Goal: Task Accomplishment & Management: Manage account settings

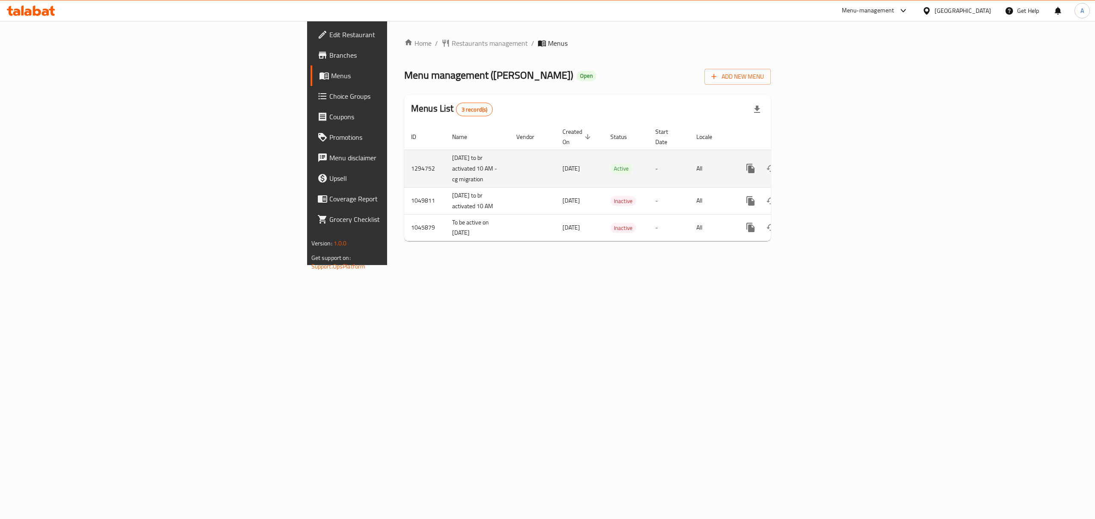
click at [818, 163] on icon "enhanced table" at bounding box center [812, 168] width 10 height 10
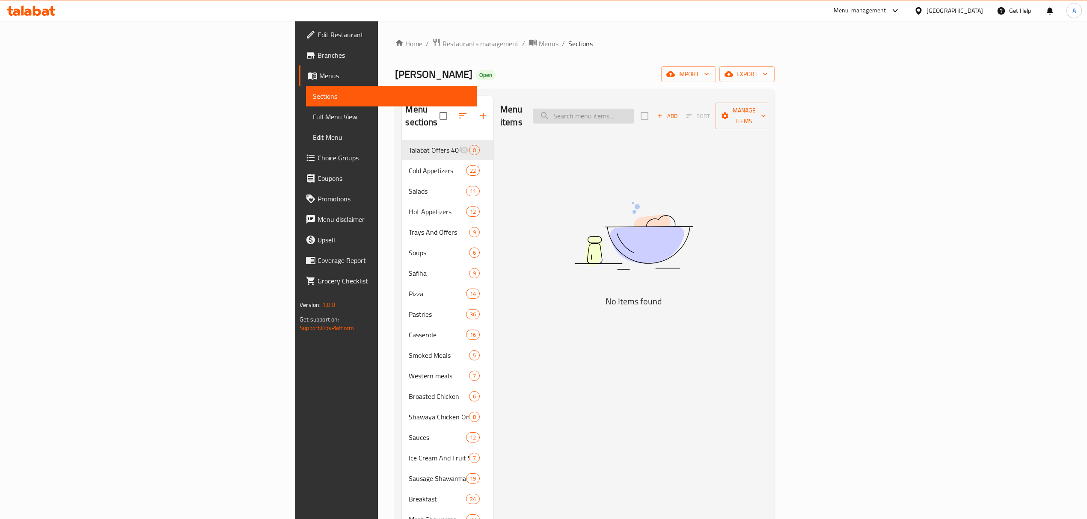
click at [634, 109] on input "search" at bounding box center [583, 116] width 101 height 15
paste input "645906"
type input "645906"
click at [634, 109] on input "645906" at bounding box center [583, 116] width 101 height 15
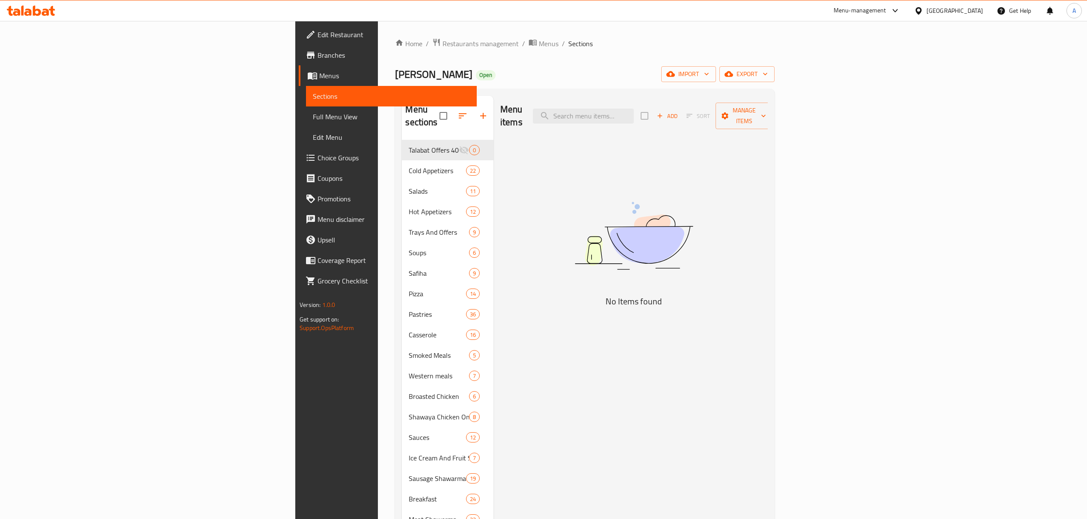
click at [704, 101] on div "Menu items Add Sort Manage items" at bounding box center [633, 116] width 267 height 41
click at [634, 109] on input "search" at bounding box center [583, 116] width 101 height 15
paste input "همبرغر ضانى ني 1/2كيلو"
drag, startPoint x: 689, startPoint y: 113, endPoint x: 658, endPoint y: 114, distance: 31.2
click at [634, 114] on input "همبرغر ضانى ني 1/2كيلو" at bounding box center [583, 116] width 101 height 15
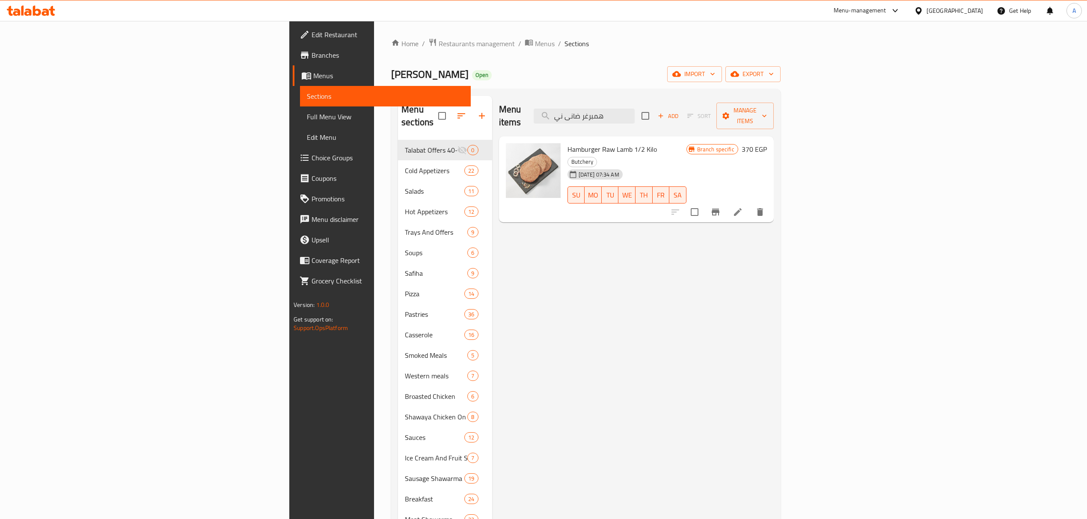
type input "همبرغر ضانى ني"
click at [743, 207] on icon at bounding box center [738, 212] width 10 height 10
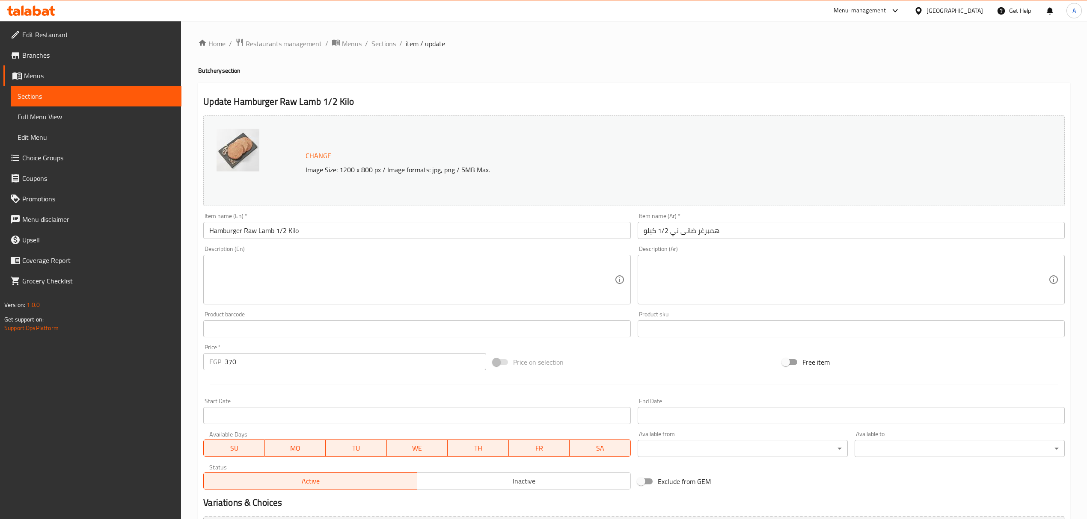
click at [231, 368] on input "370" at bounding box center [355, 361] width 261 height 17
click at [382, 46] on span "Sections" at bounding box center [383, 44] width 24 height 10
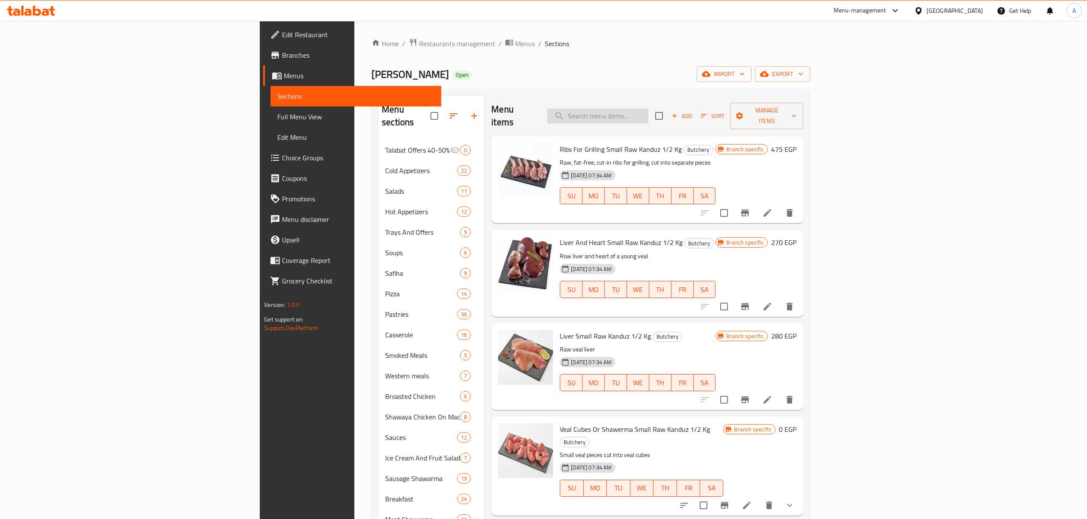
click at [648, 112] on input "search" at bounding box center [597, 116] width 101 height 15
paste input "همبرغر ضانى ني 1/2كيلو"
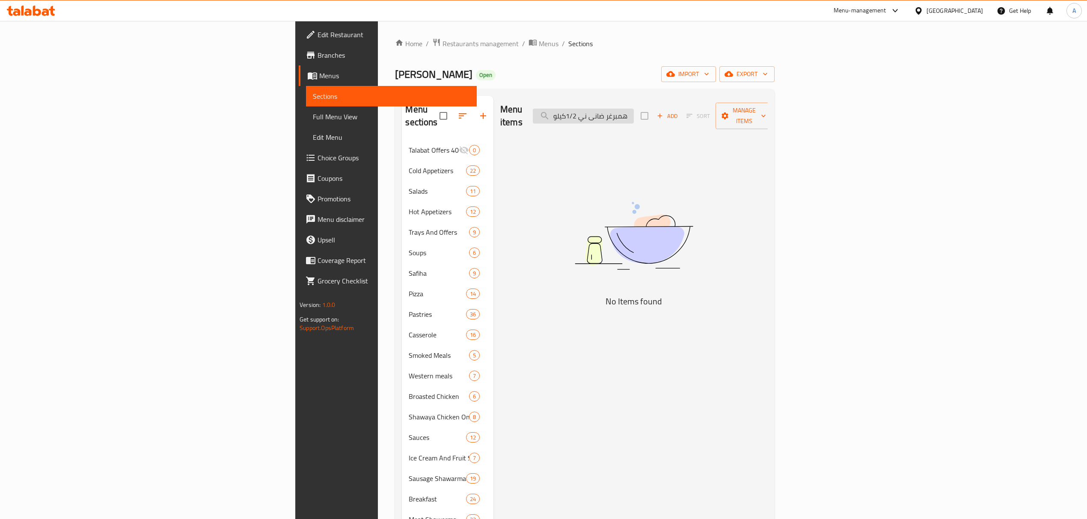
drag, startPoint x: 689, startPoint y: 113, endPoint x: 659, endPoint y: 108, distance: 30.4
click at [634, 109] on input "همبرغر ضانى ني 1/2كيلو" at bounding box center [583, 116] width 101 height 15
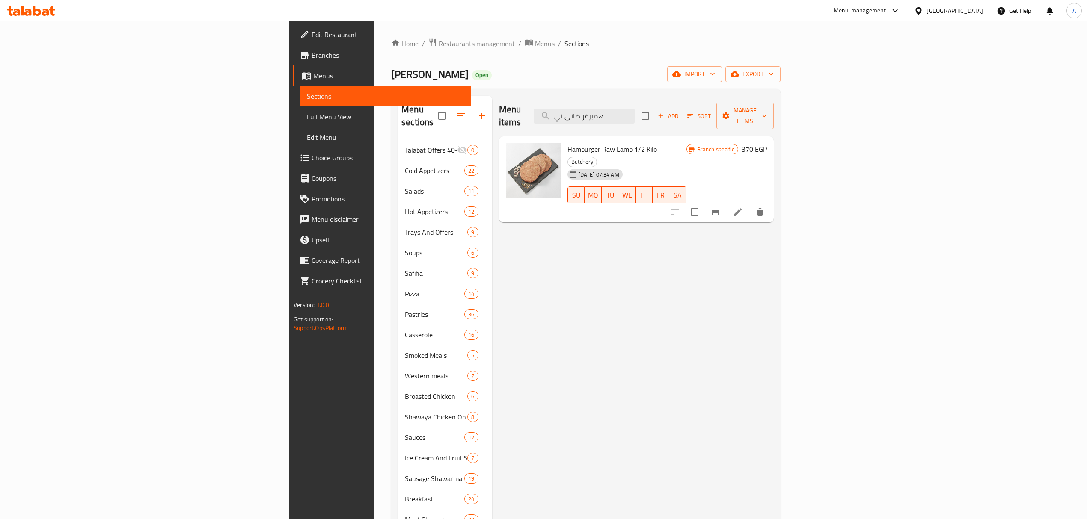
type input "همبرغر ضانى ني"
click at [726, 202] on button "Branch-specific-item" at bounding box center [715, 212] width 21 height 21
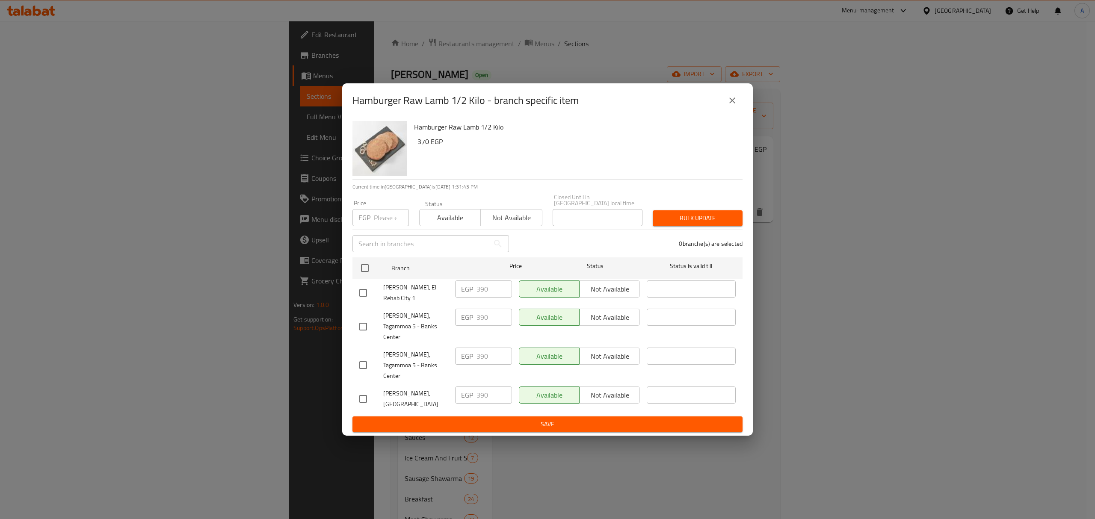
click at [381, 226] on input "number" at bounding box center [391, 217] width 35 height 17
type input "370"
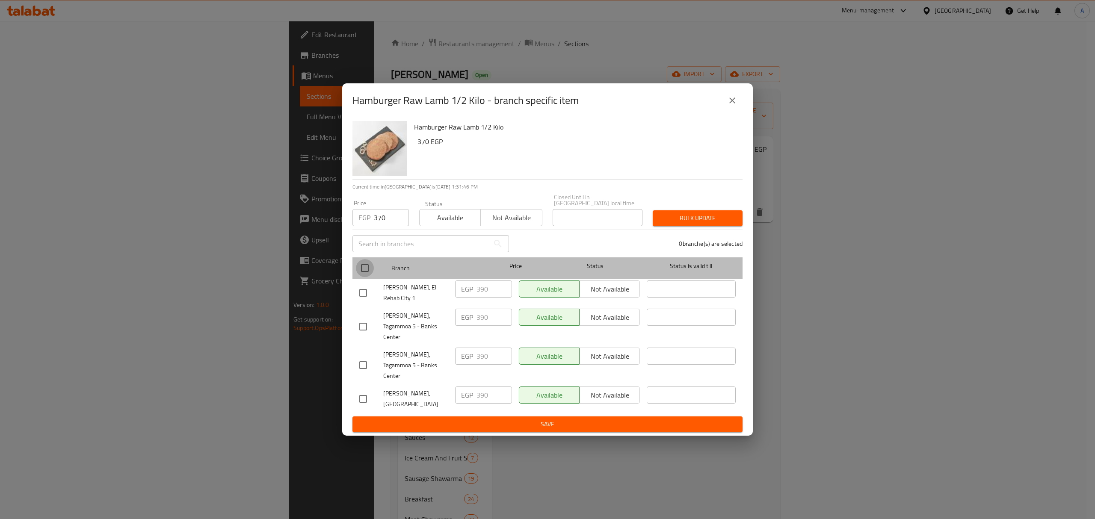
click at [367, 277] on input "checkbox" at bounding box center [365, 268] width 18 height 18
checkbox input "true"
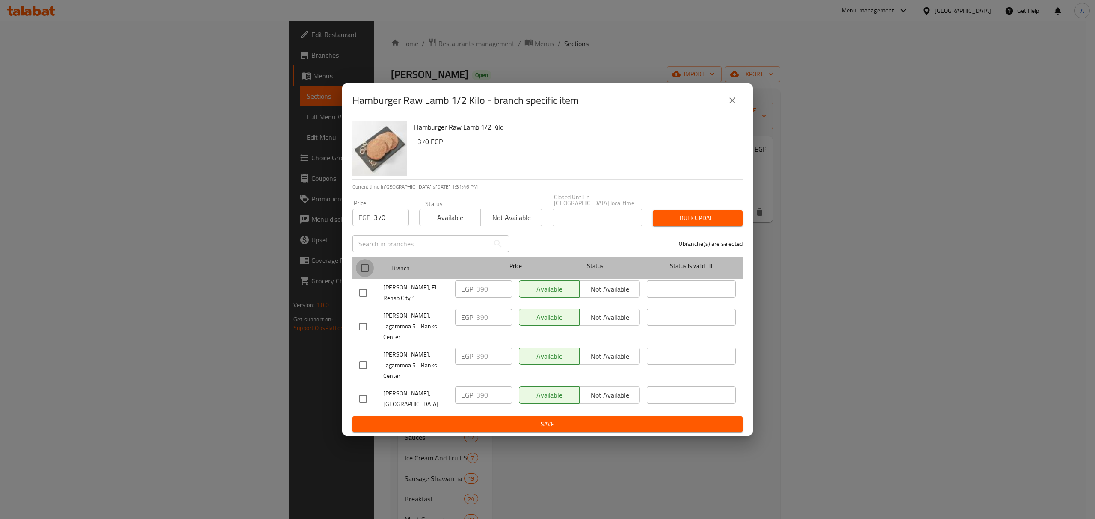
checkbox input "true"
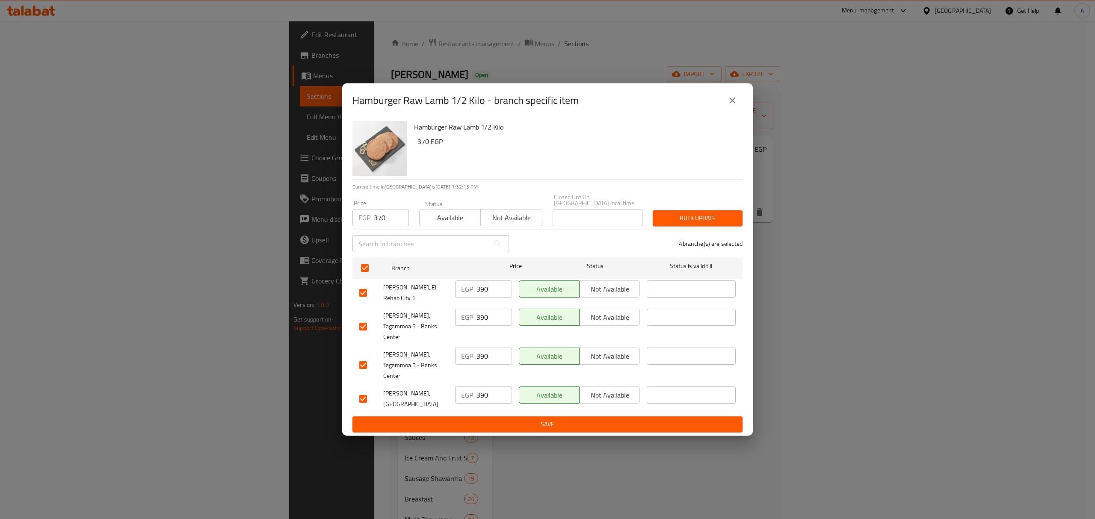
click at [697, 224] on span "Bulk update" at bounding box center [698, 218] width 76 height 11
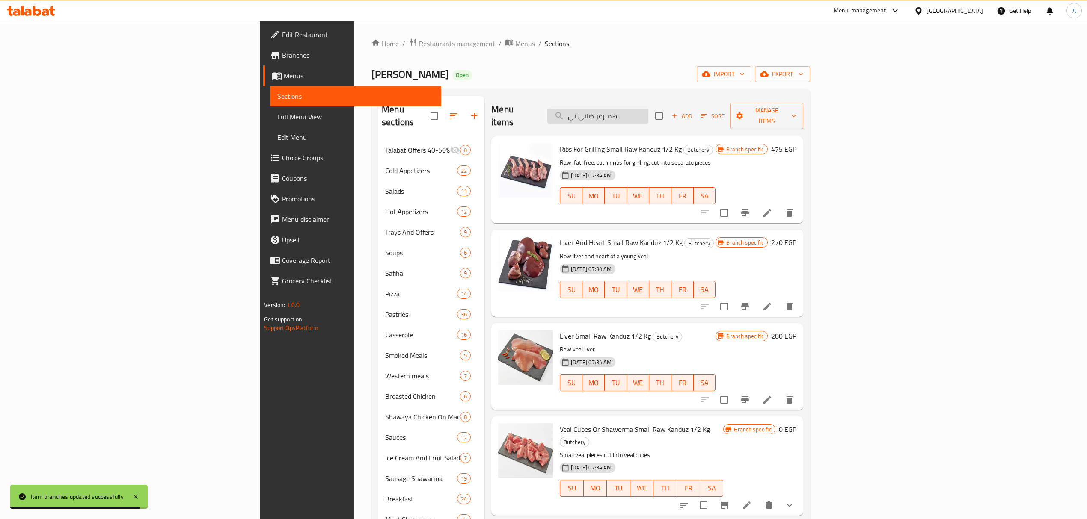
click at [648, 109] on input "همبرغر ضانى ني" at bounding box center [597, 116] width 101 height 15
paste input "عصير جزر بالبرتقال"
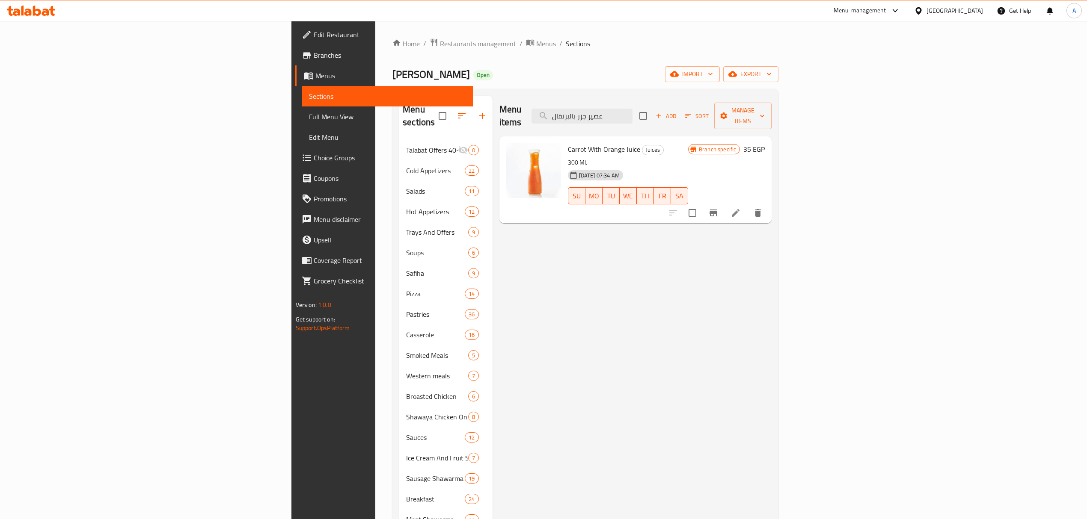
type input "عصير جزر بالبرتقال"
click at [718, 208] on icon "Branch-specific-item" at bounding box center [713, 213] width 10 height 10
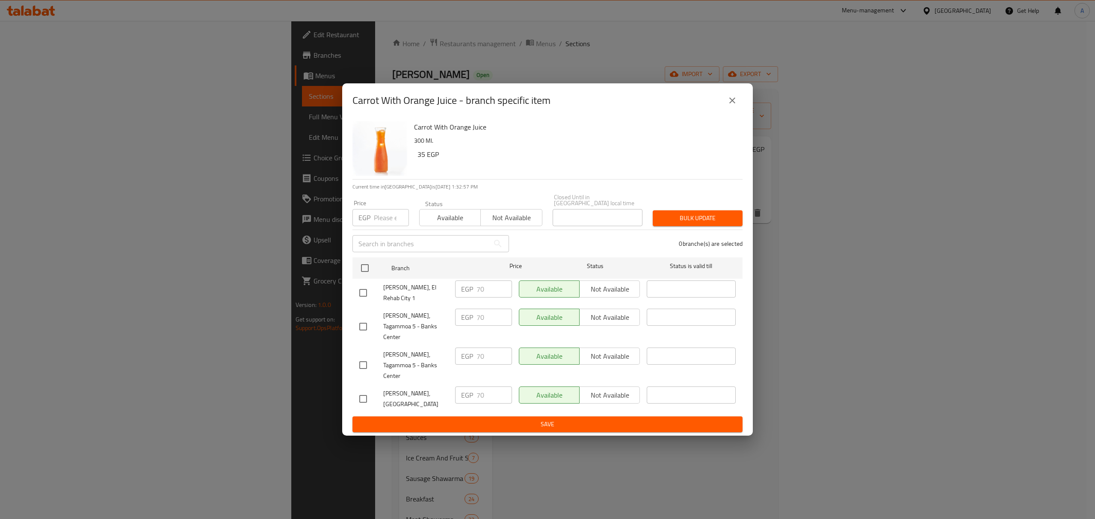
click at [387, 226] on input "number" at bounding box center [391, 217] width 35 height 17
type input "75"
click at [367, 276] on input "checkbox" at bounding box center [365, 268] width 18 height 18
checkbox input "true"
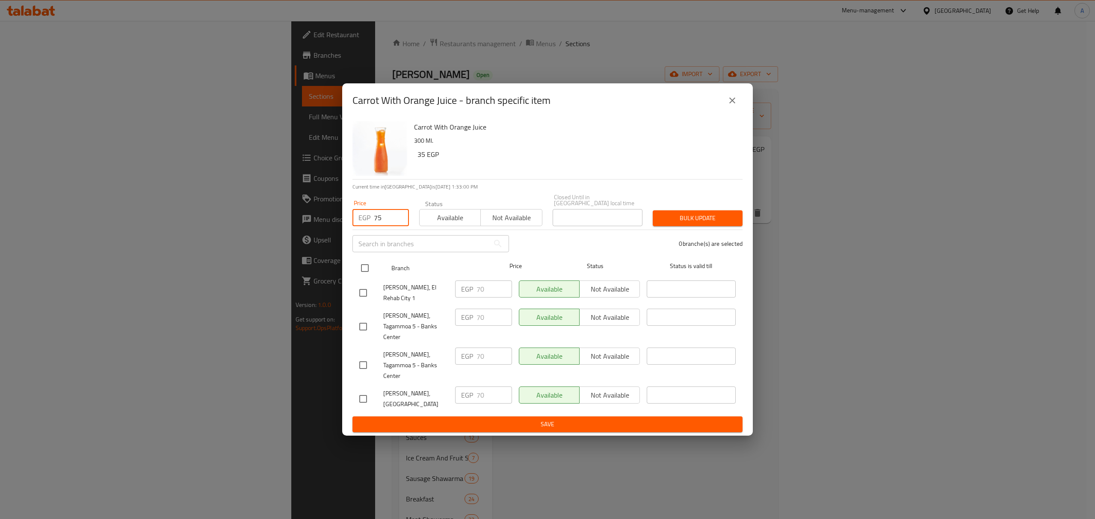
checkbox input "true"
click at [723, 224] on span "Bulk update" at bounding box center [698, 218] width 76 height 11
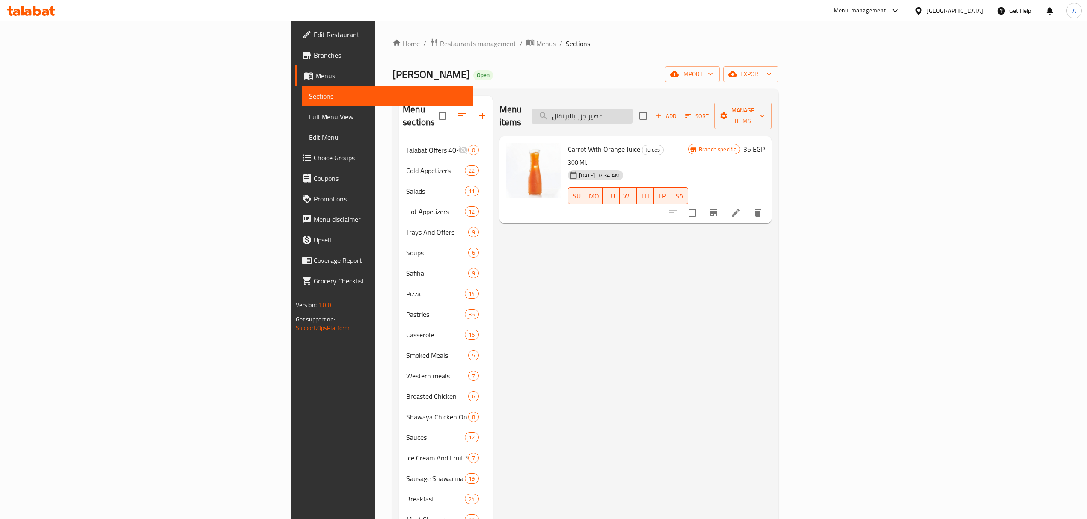
click at [632, 110] on input "عصير جزر بالبرتقال" at bounding box center [581, 116] width 101 height 15
click at [682, 68] on div "[PERSON_NAME] Open import export" at bounding box center [585, 74] width 386 height 16
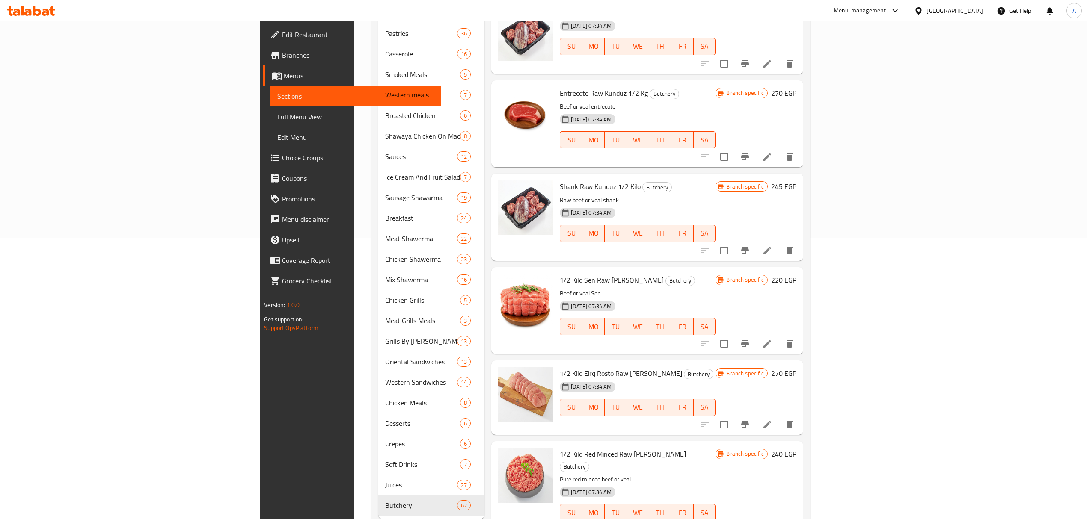
scroll to position [293, 0]
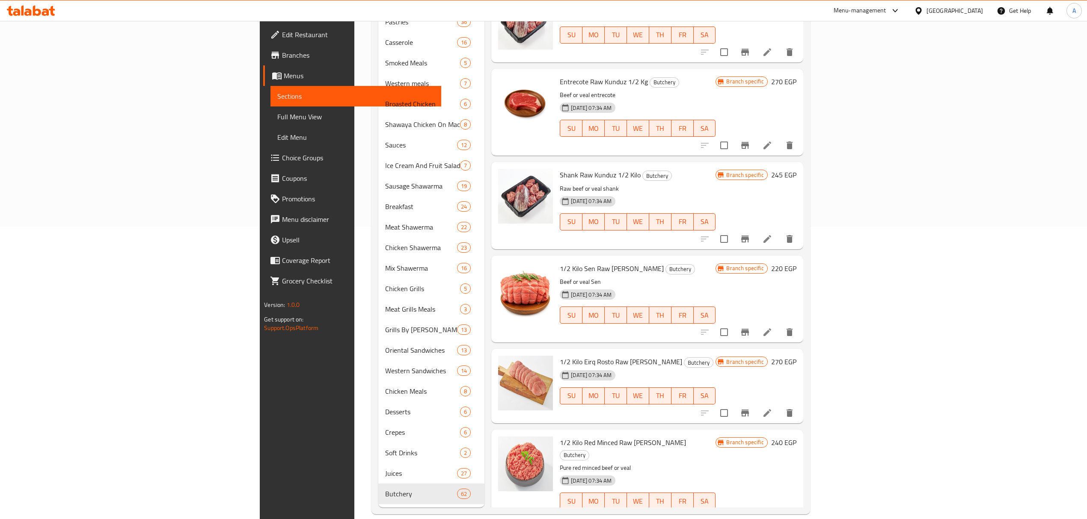
drag, startPoint x: 1091, startPoint y: 212, endPoint x: 737, endPoint y: 33, distance: 397.3
click at [737, 33] on div "Home / Restaurants management / Menus / Sections Ibn Alsham Open import export …" at bounding box center [590, 130] width 473 height 804
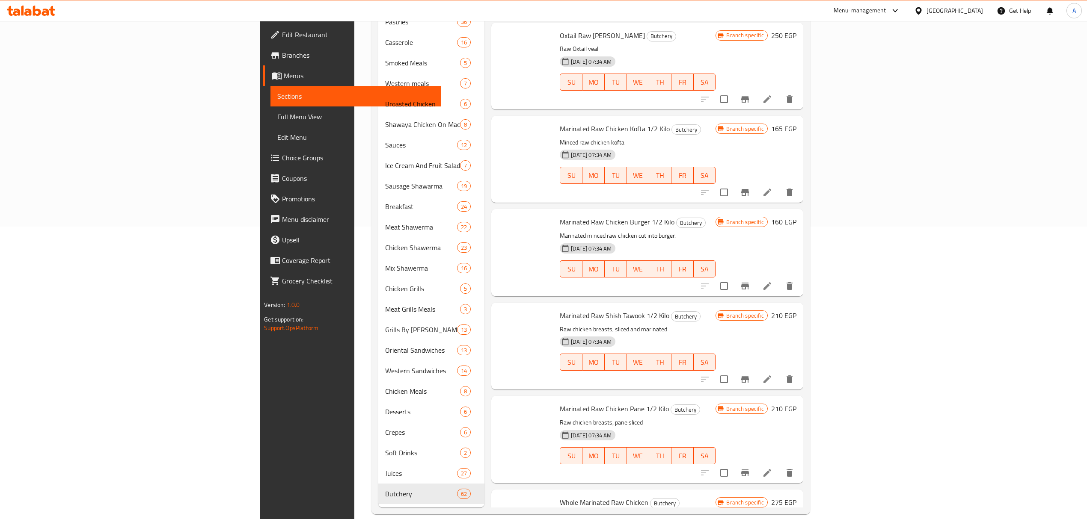
scroll to position [4856, 0]
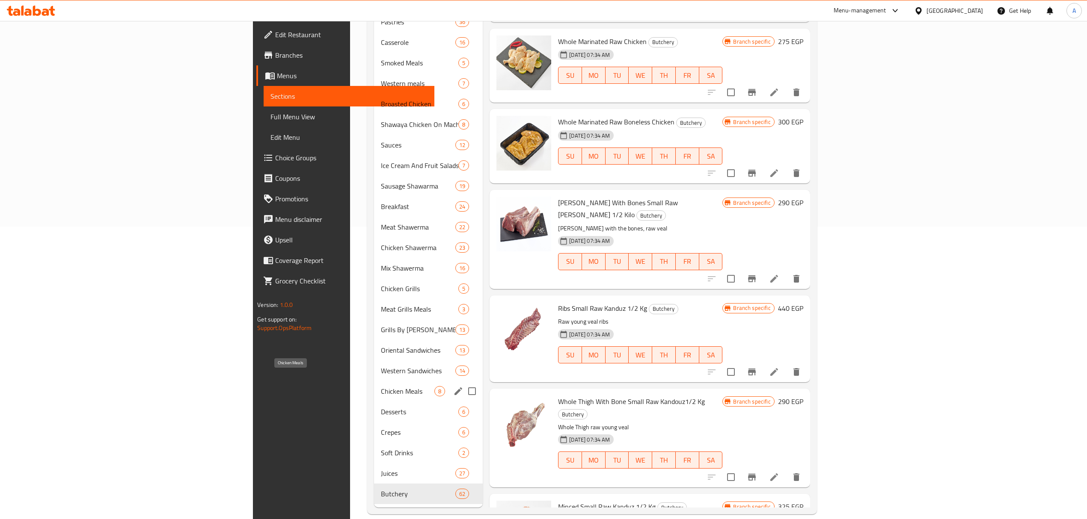
click at [381, 386] on span "Chicken Meals" at bounding box center [408, 391] width 54 height 10
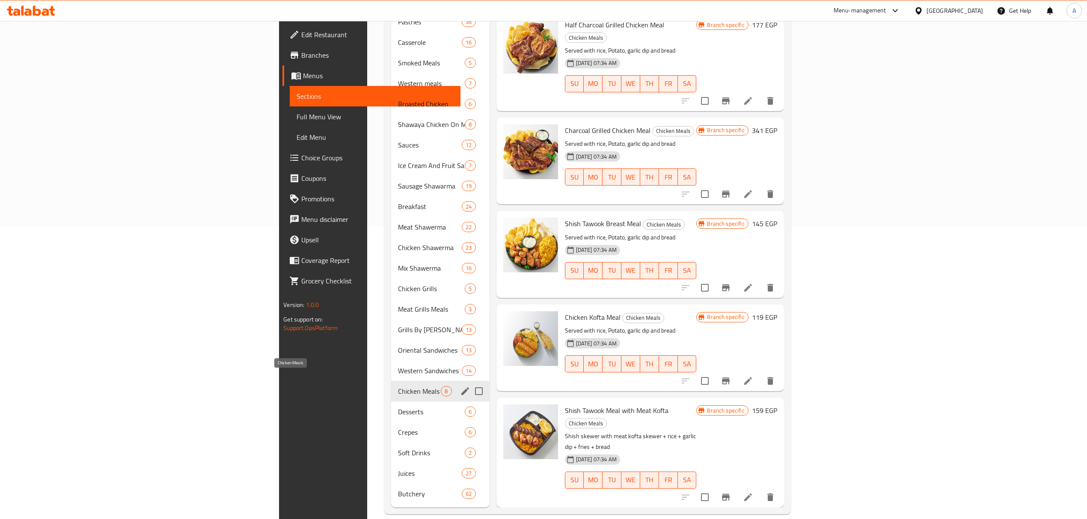
scroll to position [77, 0]
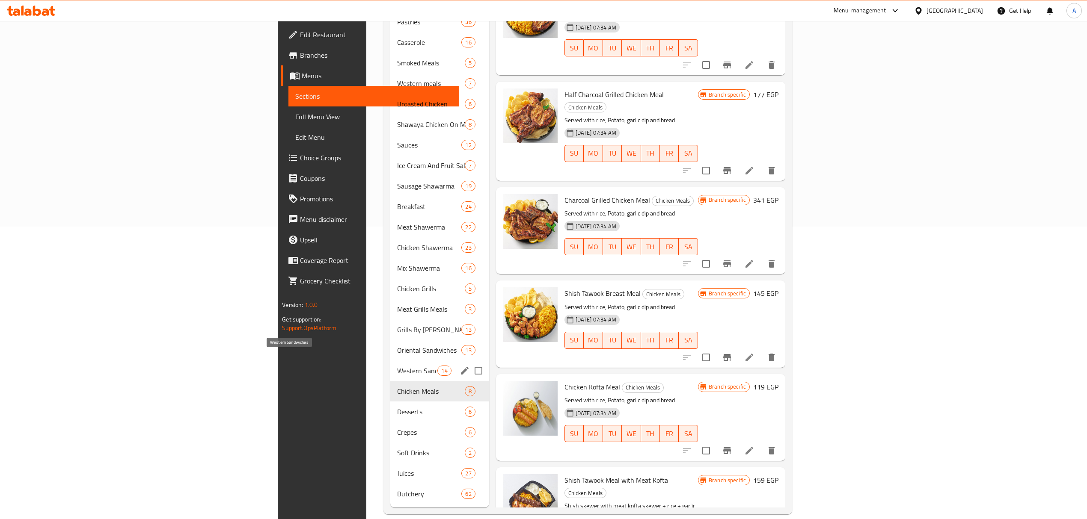
click at [397, 366] on span "Western Sandwiches" at bounding box center [417, 371] width 41 height 10
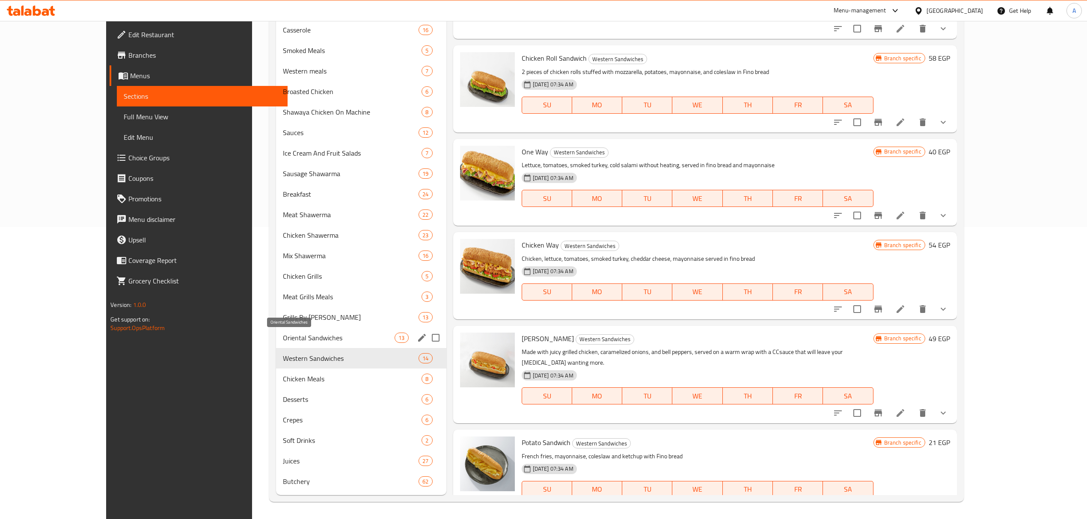
click at [283, 339] on span "Oriental Sandwiches" at bounding box center [339, 338] width 112 height 10
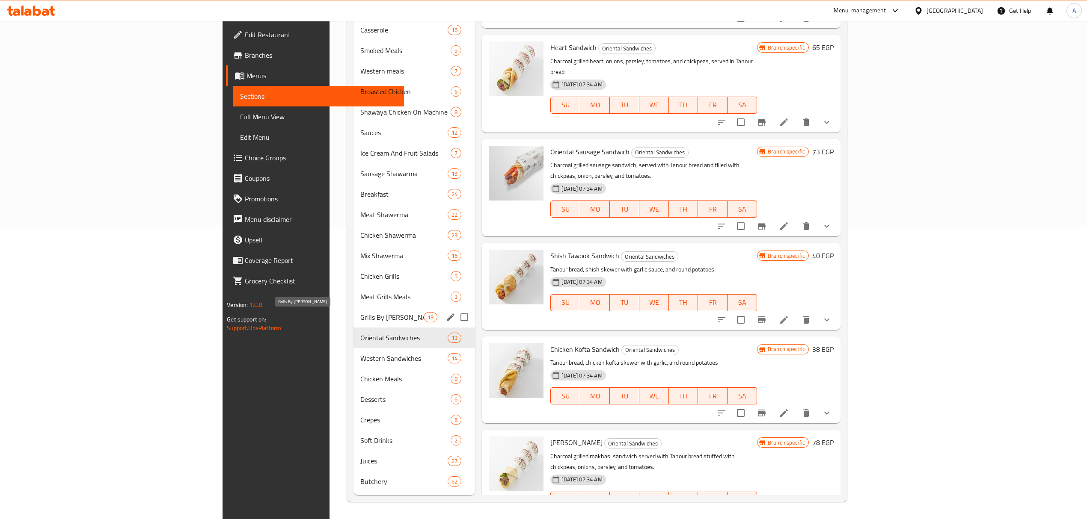
click at [360, 319] on span "Grills By [PERSON_NAME]" at bounding box center [391, 317] width 63 height 10
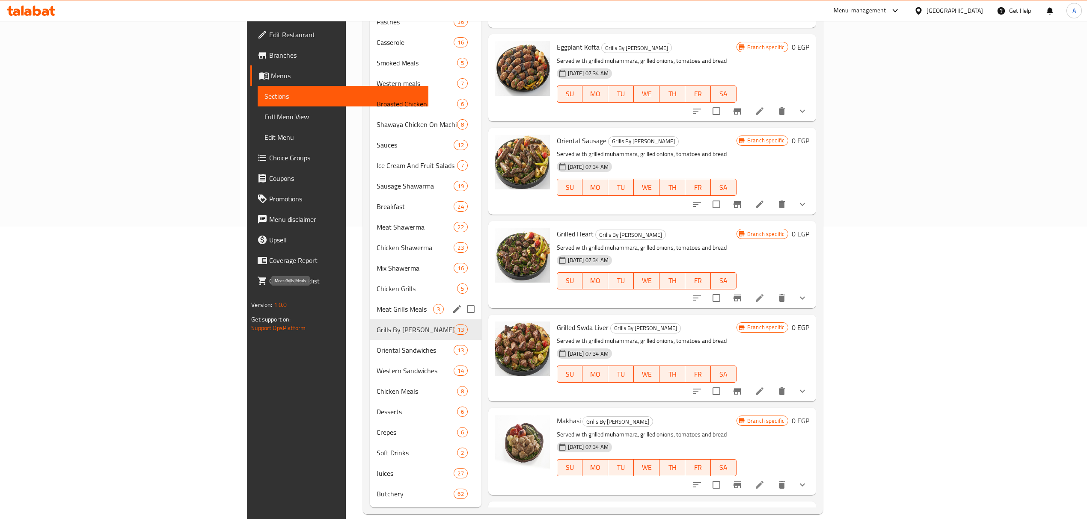
click at [377, 304] on span "Meat Grills Meals" at bounding box center [405, 309] width 56 height 10
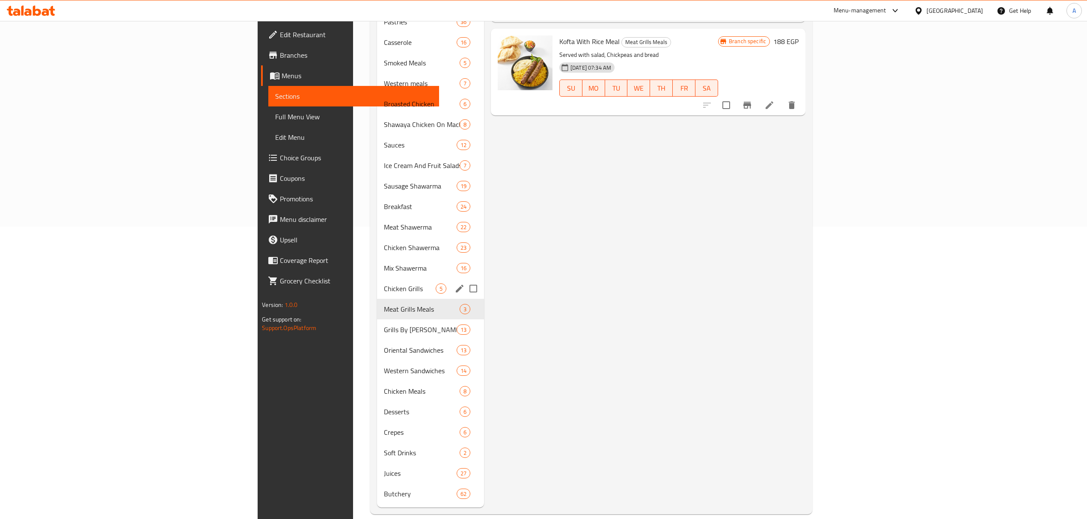
click at [377, 279] on div "Chicken Grills 5" at bounding box center [430, 289] width 107 height 21
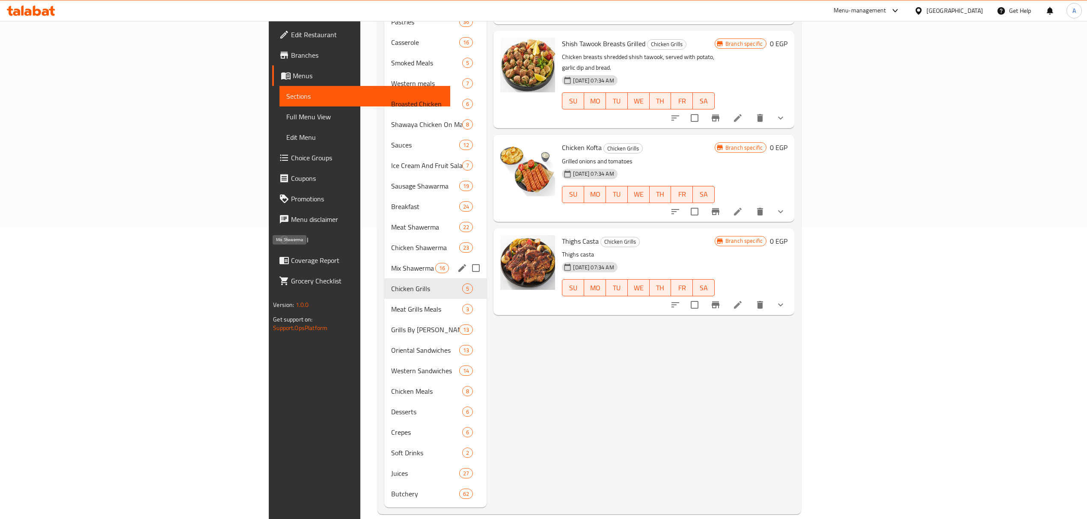
click at [391, 263] on span "Mix Shawerma" at bounding box center [413, 268] width 44 height 10
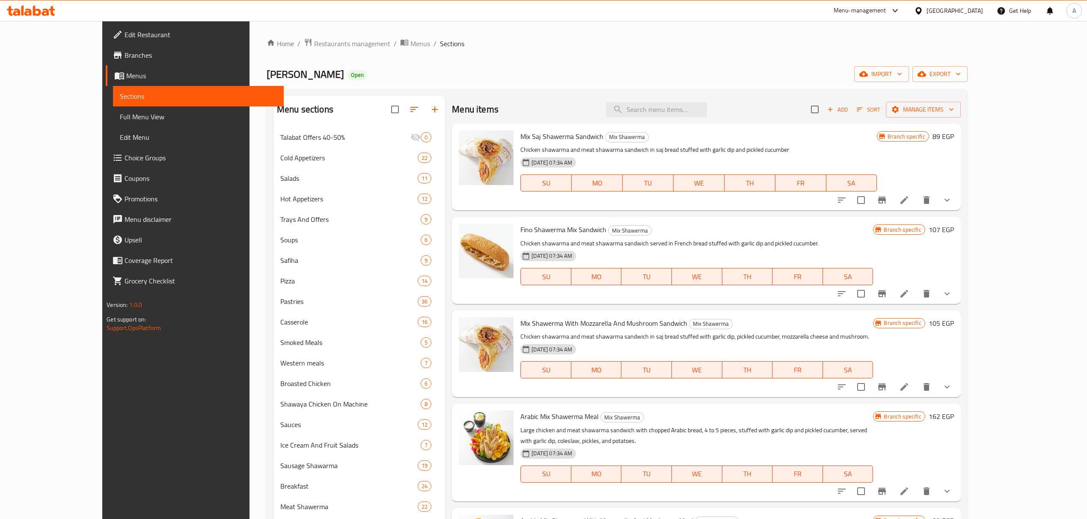
click at [588, 23] on div "Home / Restaurants management / Menus / Sections Ibn Alsham Open import export …" at bounding box center [616, 416] width 735 height 791
